Goal: Task Accomplishment & Management: Manage account settings

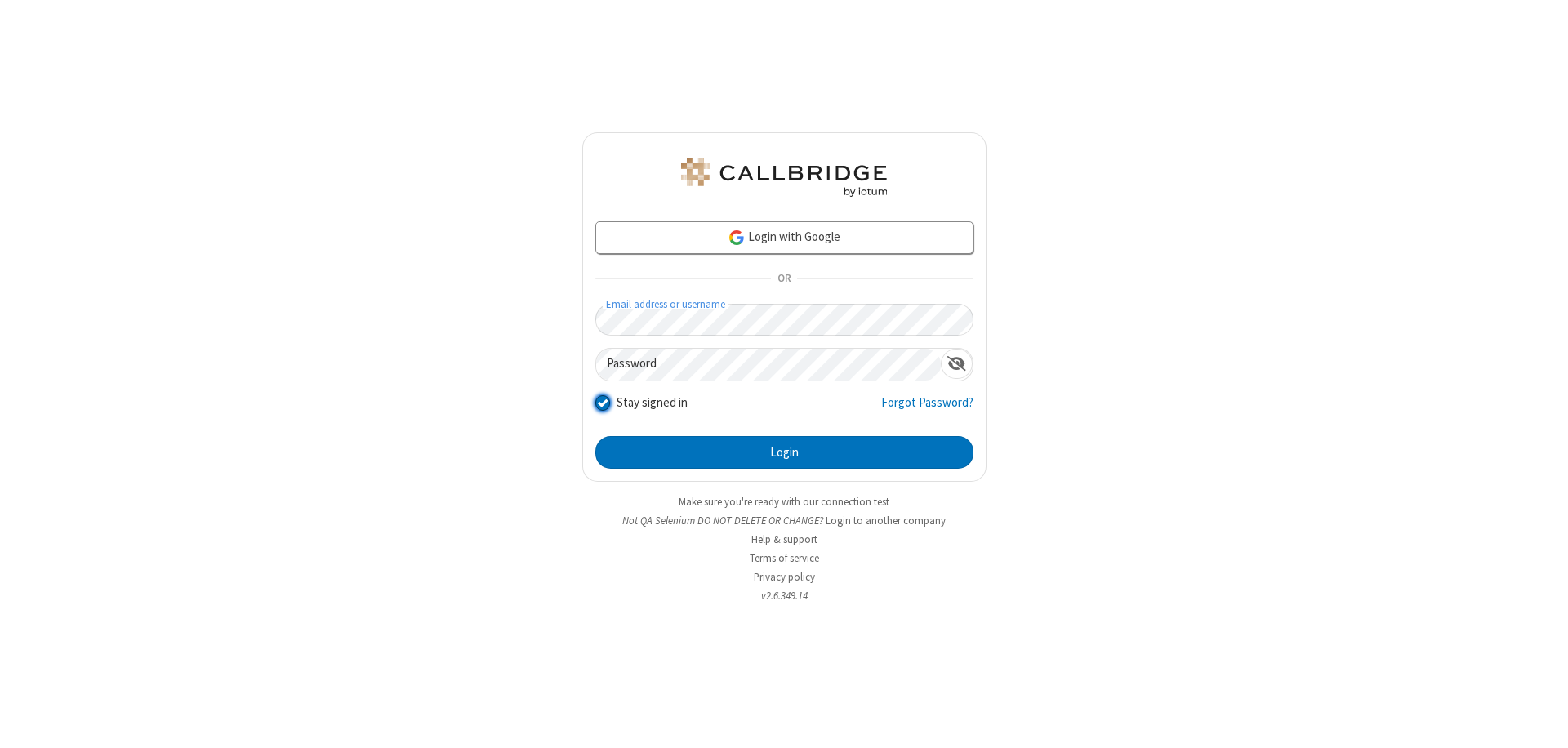
click at [602, 402] on input "Stay signed in" at bounding box center [603, 402] width 16 height 18
checkbox input "false"
click at [784, 452] on button "Login" at bounding box center [784, 451] width 378 height 32
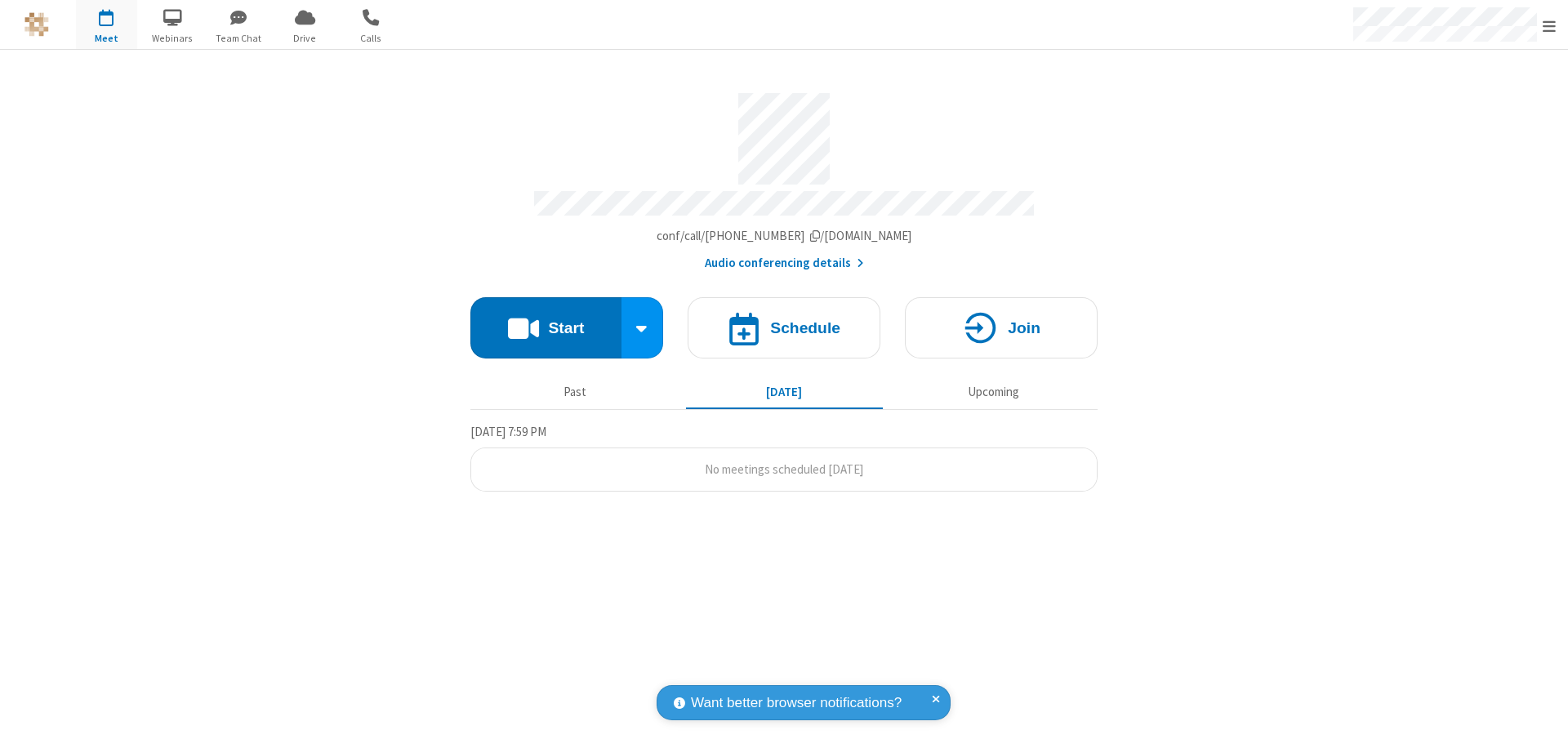
click at [1549, 25] on span "Open menu" at bounding box center [1549, 26] width 13 height 17
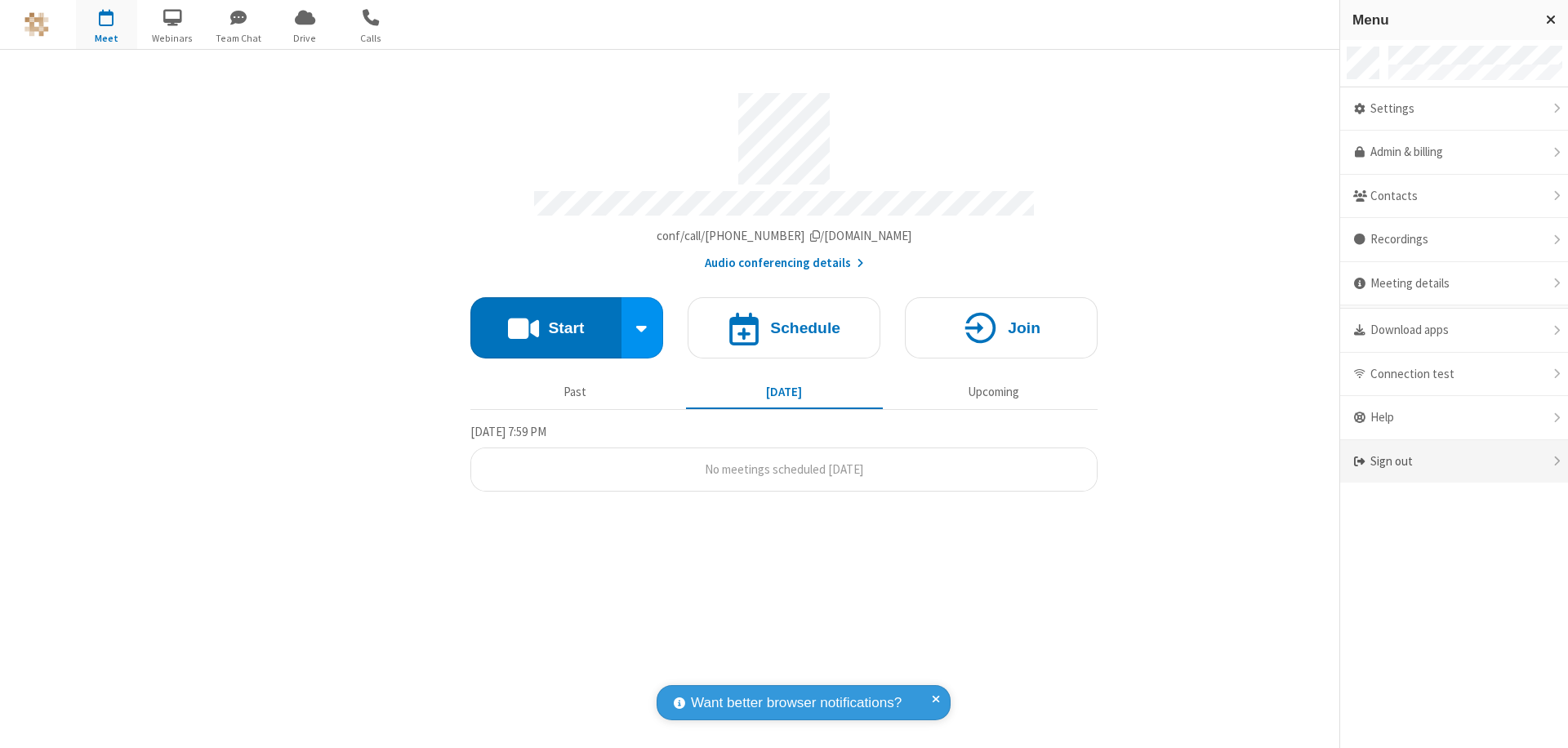
click at [1454, 462] on div "Sign out" at bounding box center [1453, 462] width 228 height 43
